Goal: Navigation & Orientation: Find specific page/section

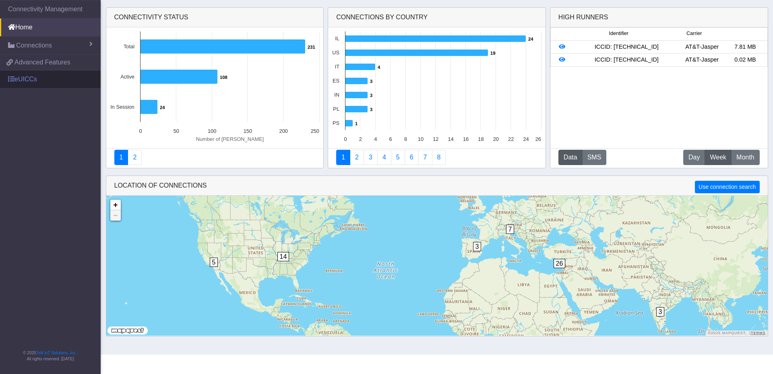
click at [29, 81] on link "eUICCs" at bounding box center [50, 79] width 101 height 18
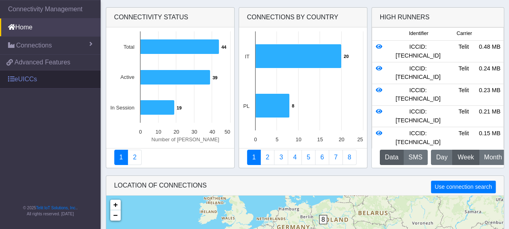
click at [30, 80] on link "eUICCs" at bounding box center [50, 79] width 101 height 18
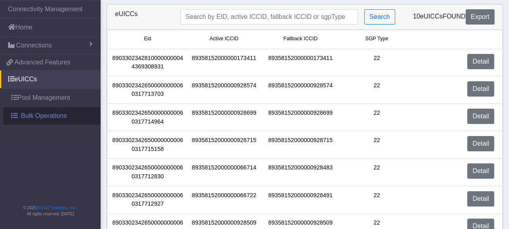
click at [41, 116] on span "Bulk Operations" at bounding box center [44, 116] width 46 height 10
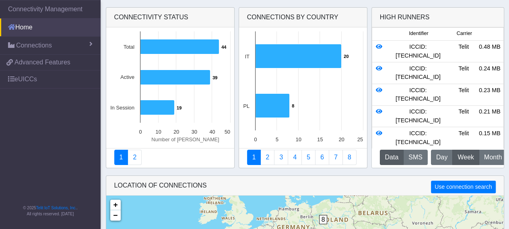
click at [27, 29] on link "Home" at bounding box center [50, 28] width 101 height 18
click at [21, 25] on link "Home" at bounding box center [50, 28] width 101 height 18
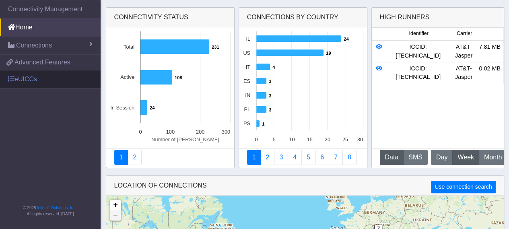
click at [32, 81] on link "eUICCs" at bounding box center [50, 79] width 101 height 18
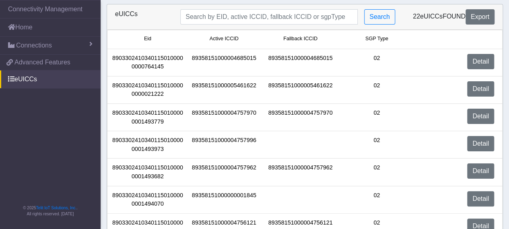
drag, startPoint x: 41, startPoint y: 107, endPoint x: 29, endPoint y: 122, distance: 19.5
click at [29, 122] on nav "Connectivity Management Home Connections List Map e50723f5e6766c5df4a1d7225a170…" at bounding box center [50, 114] width 101 height 229
click at [59, 122] on nav "Connectivity Management Home Connections List Map e50723f5e6766c5df4a1d7225a170…" at bounding box center [50, 114] width 101 height 229
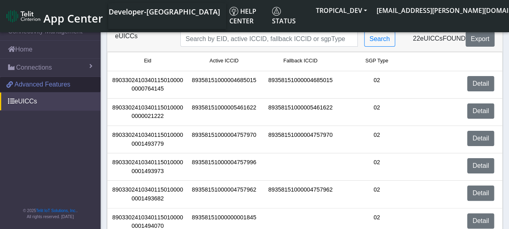
click at [36, 60] on span "Advanced Features" at bounding box center [42, 85] width 56 height 10
